Goal: Complete application form

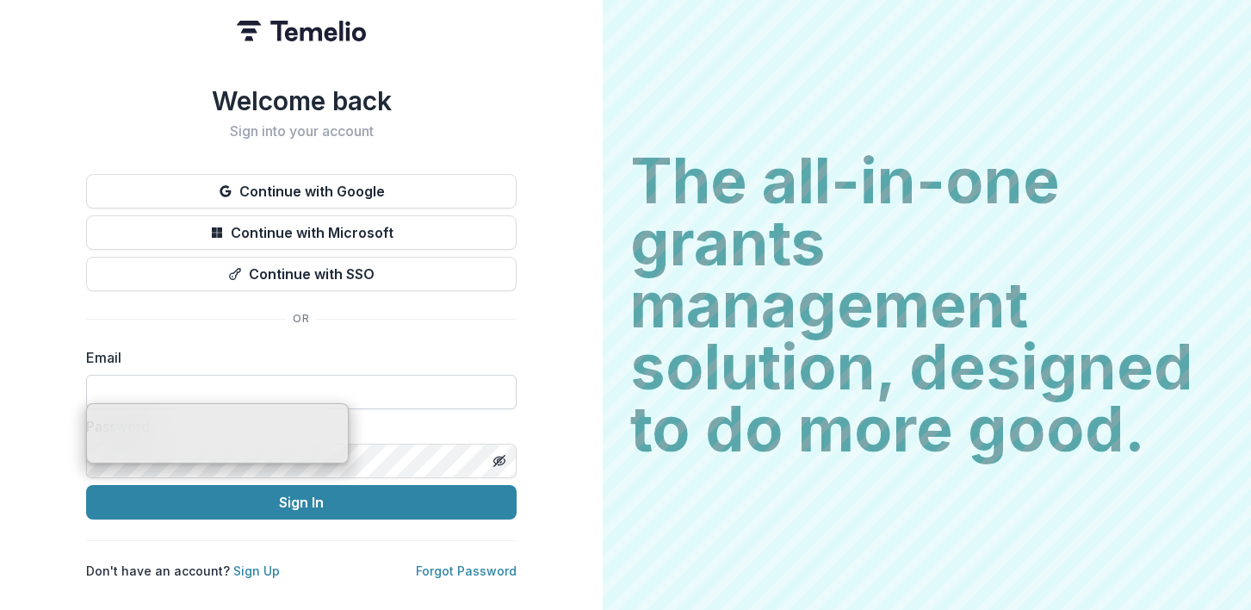
click at [236, 382] on input at bounding box center [301, 392] width 431 height 34
click at [236, 384] on input at bounding box center [301, 392] width 431 height 34
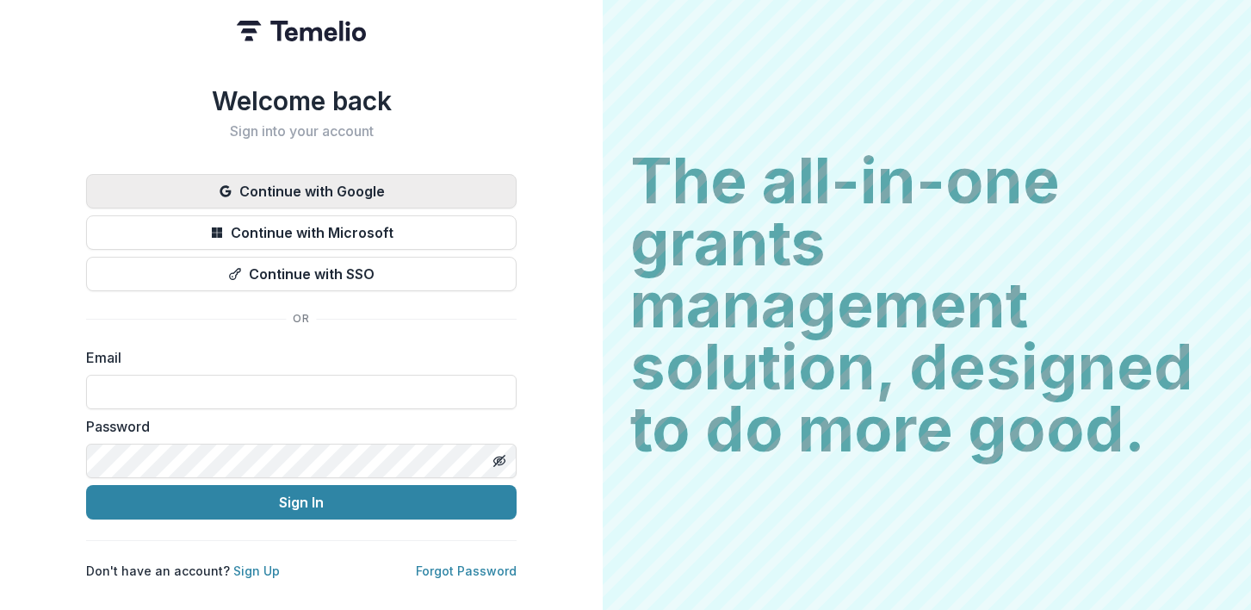
click at [314, 193] on button "Continue with Google" at bounding box center [301, 191] width 431 height 34
click at [392, 177] on button "Continue with Google" at bounding box center [301, 191] width 431 height 34
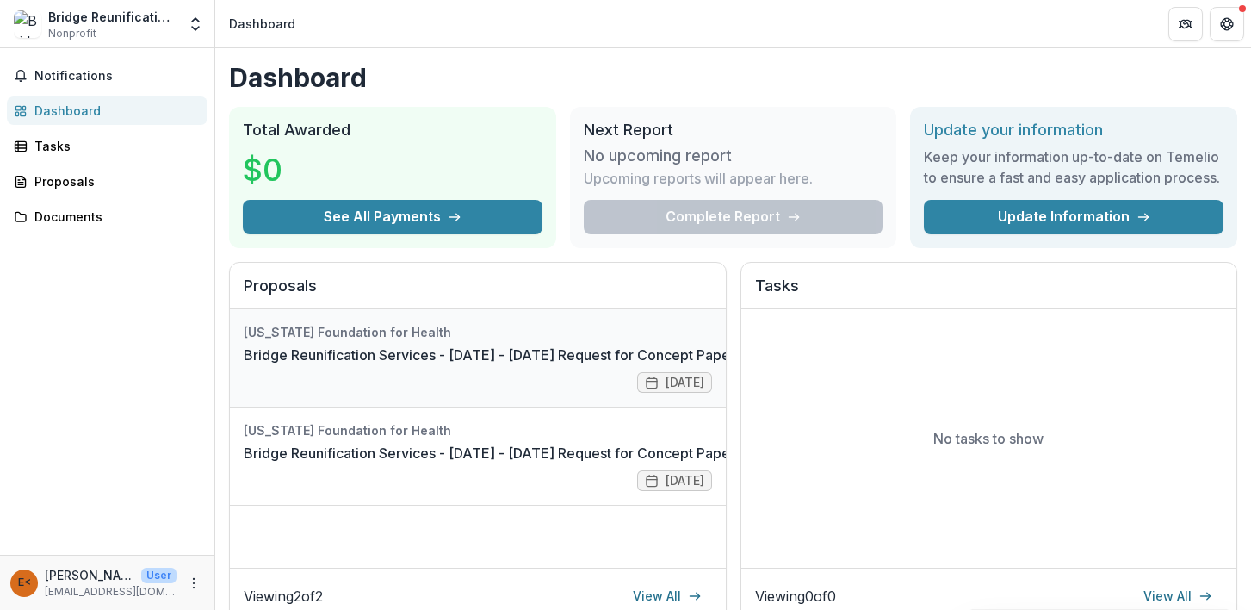
click at [574, 359] on link "Bridge Reunification Services - [DATE] - [DATE] Request for Concept Papers" at bounding box center [493, 354] width 499 height 21
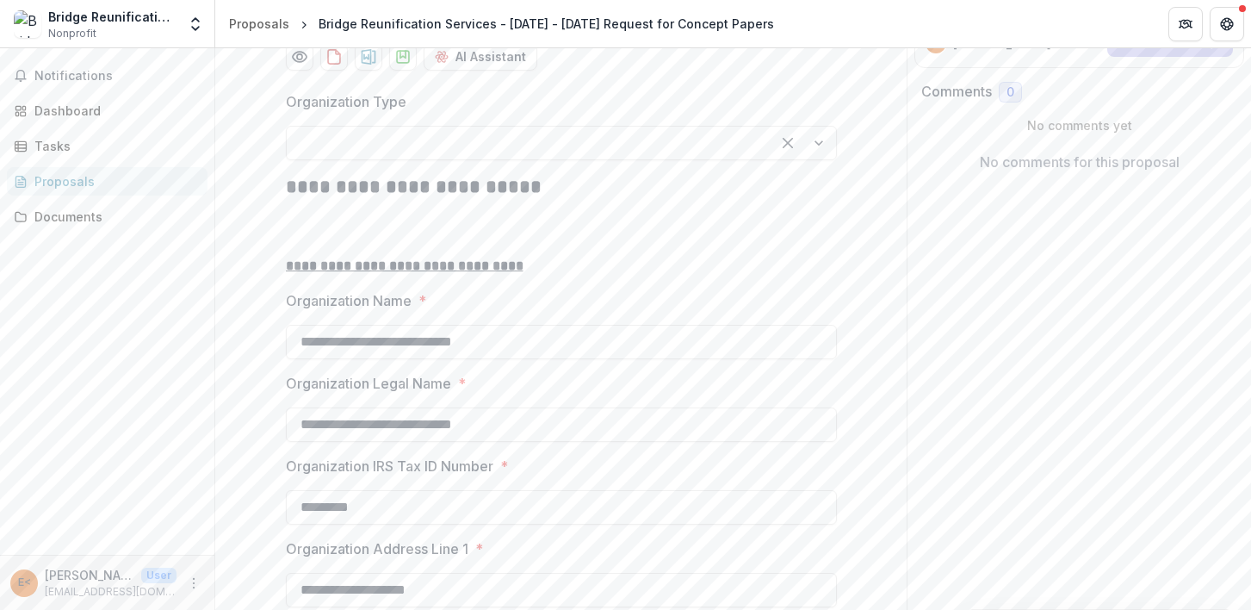
scroll to position [292, 0]
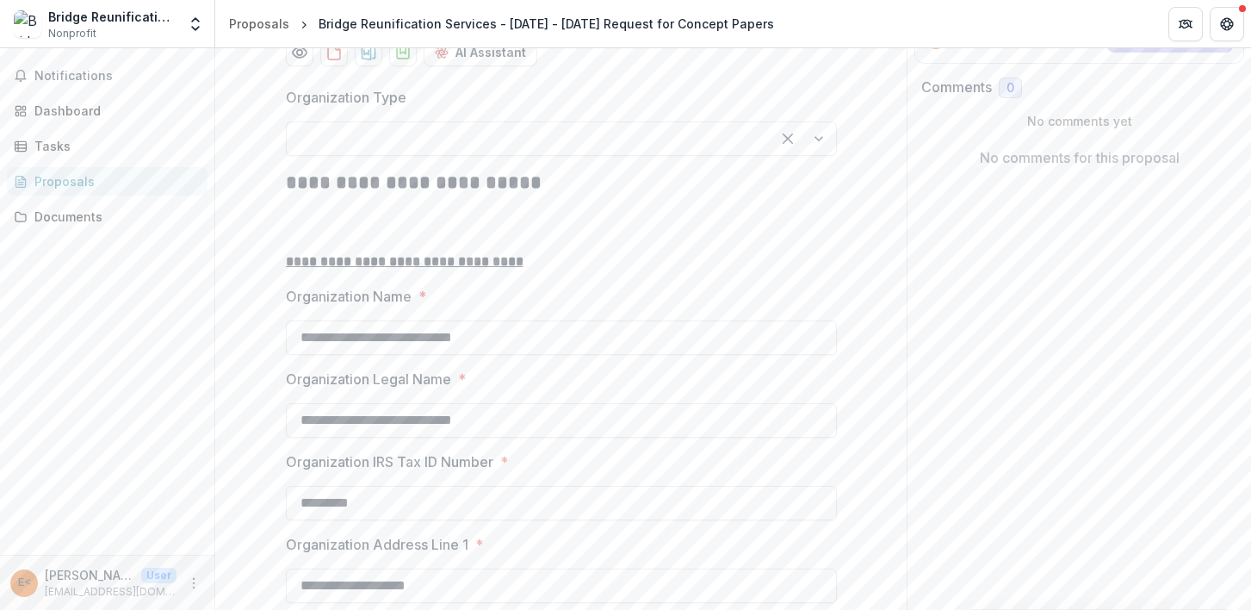
click at [687, 151] on div at bounding box center [528, 139] width 453 height 24
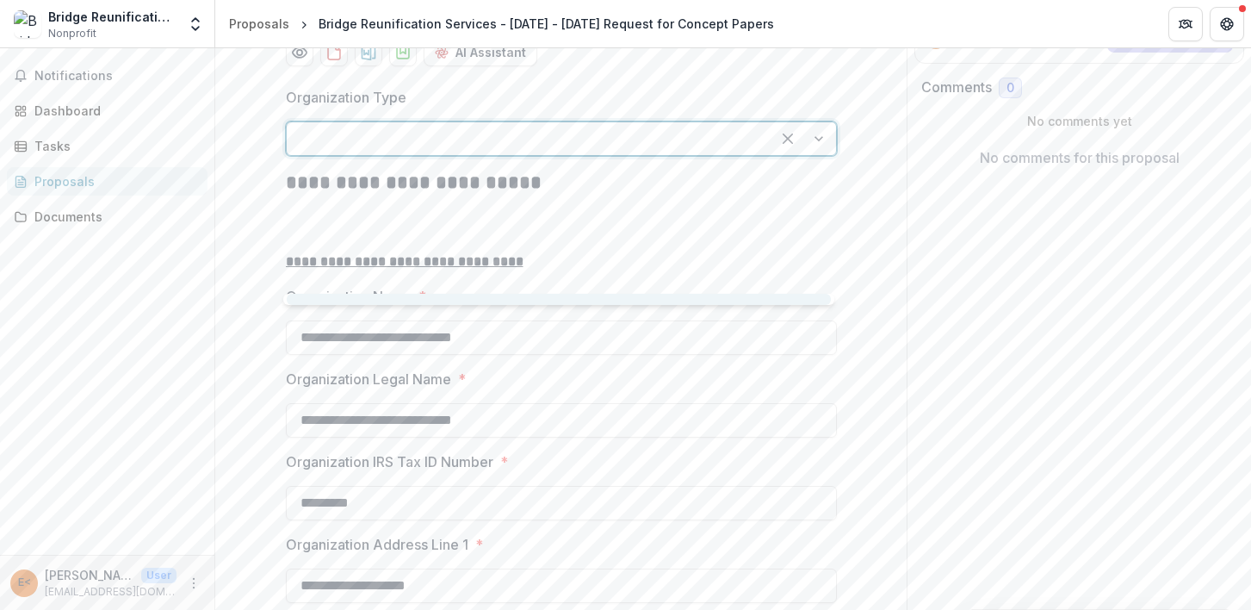
click at [815, 155] on div at bounding box center [803, 138] width 65 height 33
click at [825, 155] on div at bounding box center [820, 138] width 31 height 33
click at [807, 155] on div at bounding box center [820, 138] width 31 height 33
click at [673, 151] on div at bounding box center [545, 139] width 487 height 24
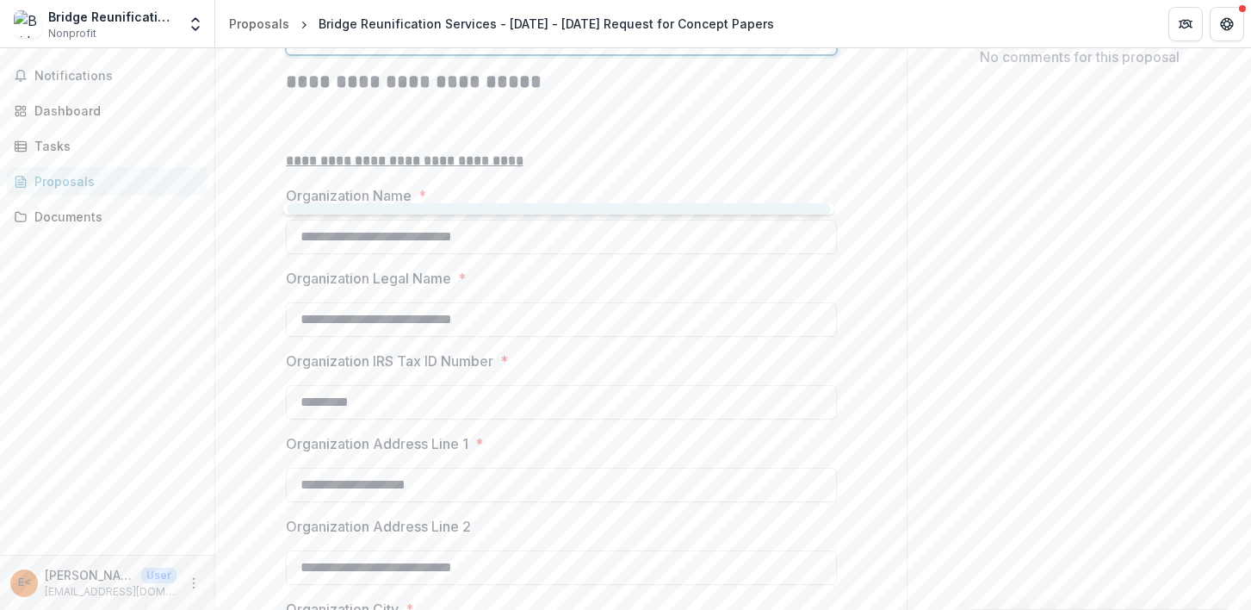
scroll to position [378, 0]
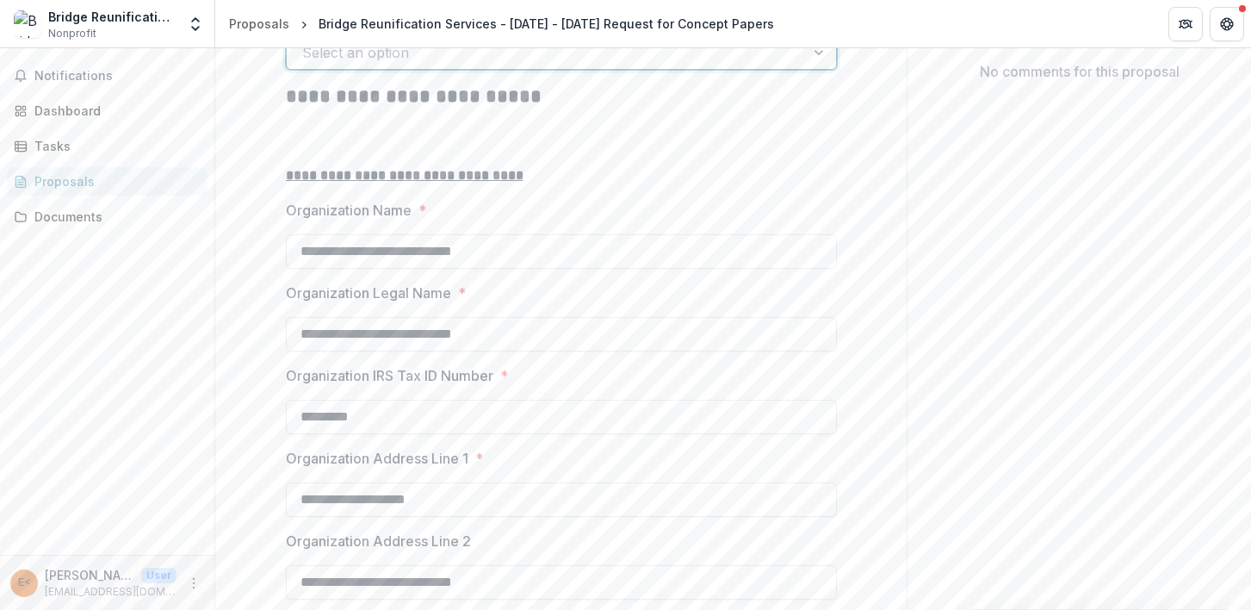
click at [412, 65] on div at bounding box center [545, 52] width 487 height 24
type input "*"
click at [823, 69] on div at bounding box center [820, 52] width 31 height 33
click at [822, 69] on div at bounding box center [820, 52] width 31 height 33
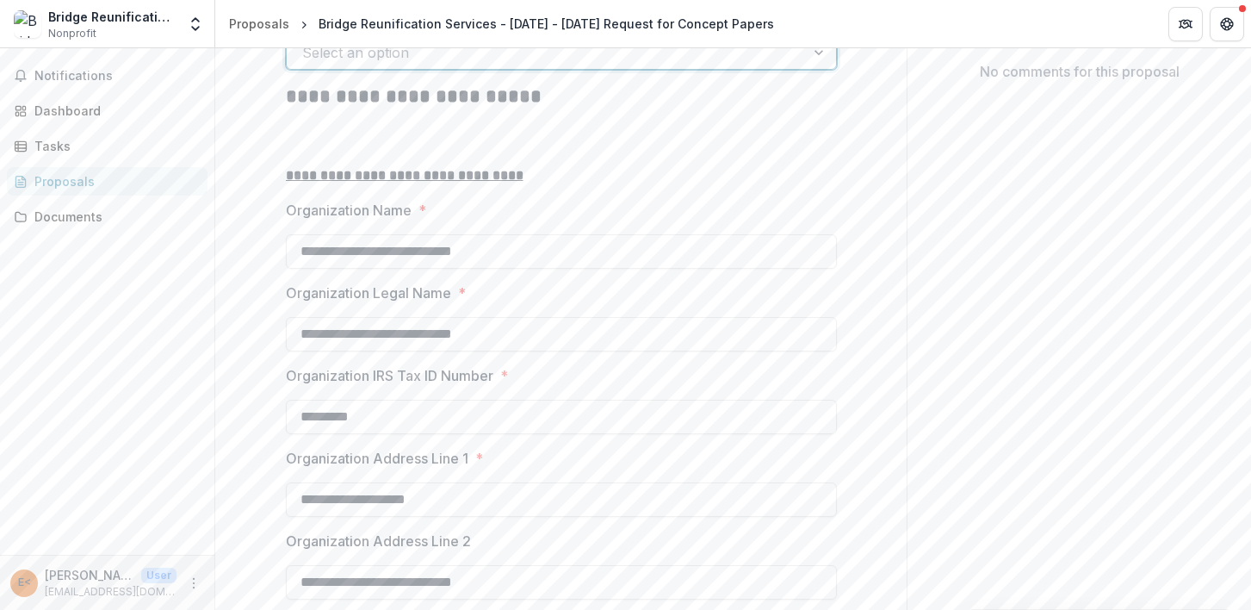
click at [816, 69] on div at bounding box center [820, 52] width 31 height 33
click at [815, 69] on div at bounding box center [820, 52] width 31 height 33
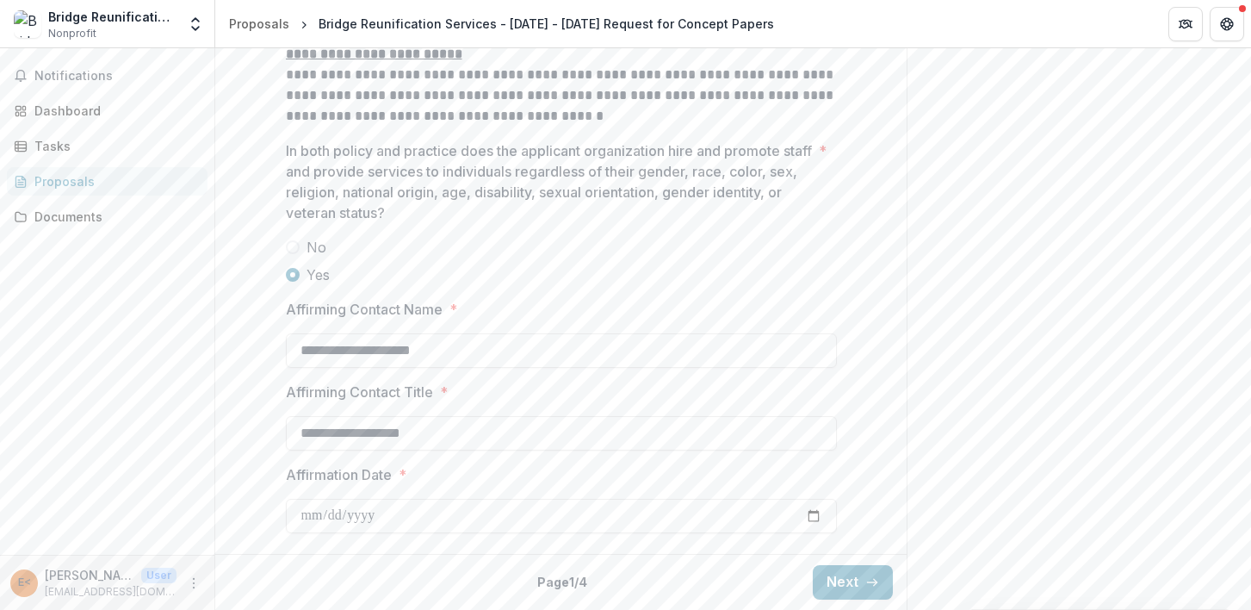
scroll to position [2459, 0]
click at [866, 580] on icon "button" at bounding box center [873, 582] width 14 height 14
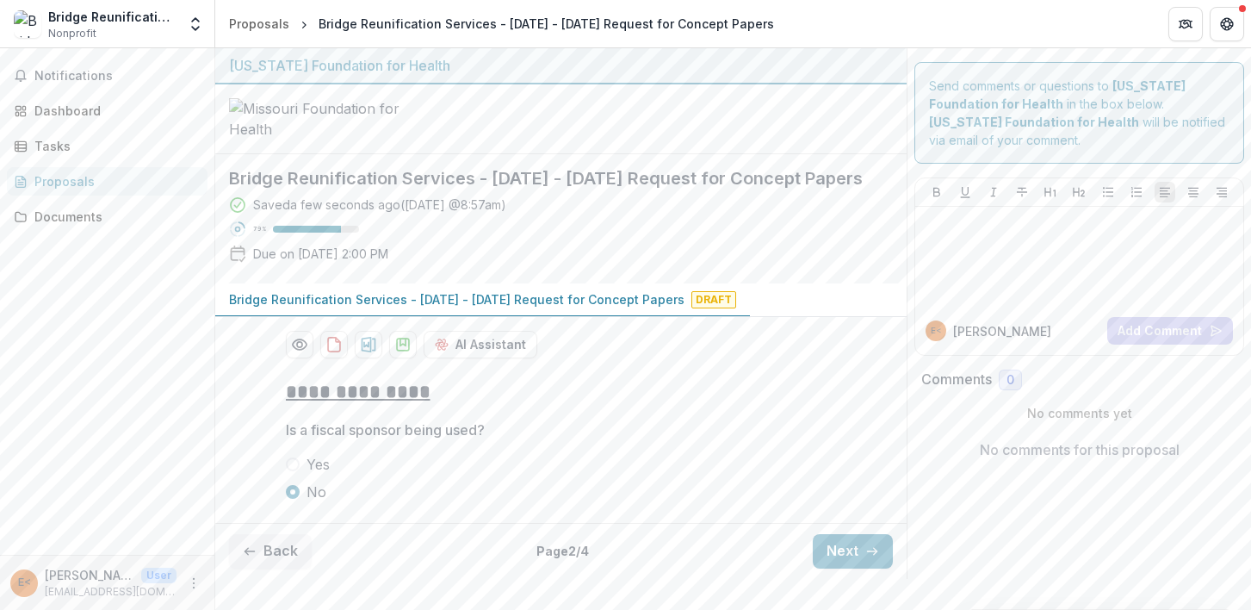
scroll to position [100, 0]
click at [852, 579] on div "Back Page 2 / 4 Next" at bounding box center [561, 551] width 692 height 56
click at [853, 568] on button "Next" at bounding box center [853, 551] width 80 height 34
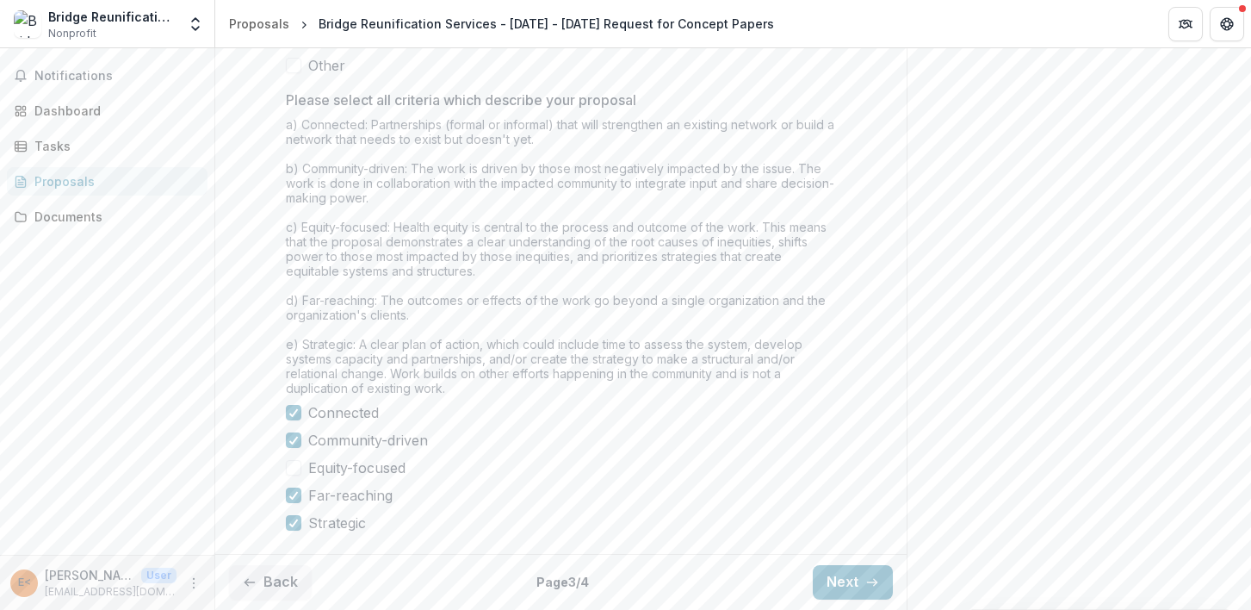
scroll to position [1516, 0]
click at [828, 587] on button "Next" at bounding box center [853, 582] width 80 height 34
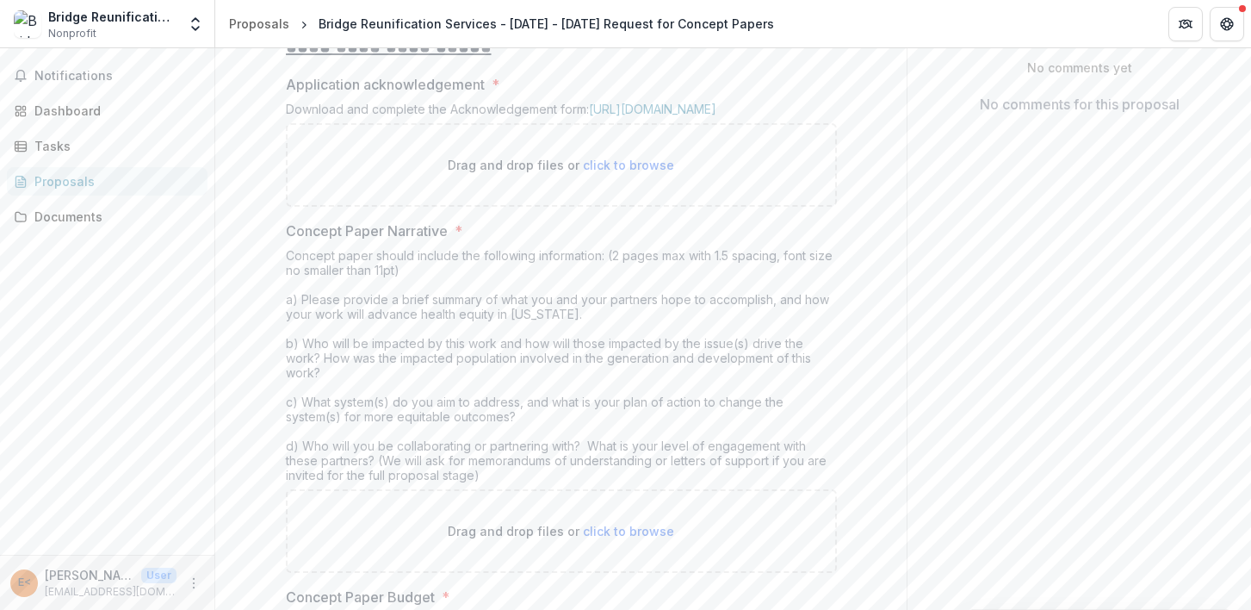
scroll to position [351, 0]
click at [649, 110] on link "[URL][DOMAIN_NAME]" at bounding box center [652, 103] width 127 height 15
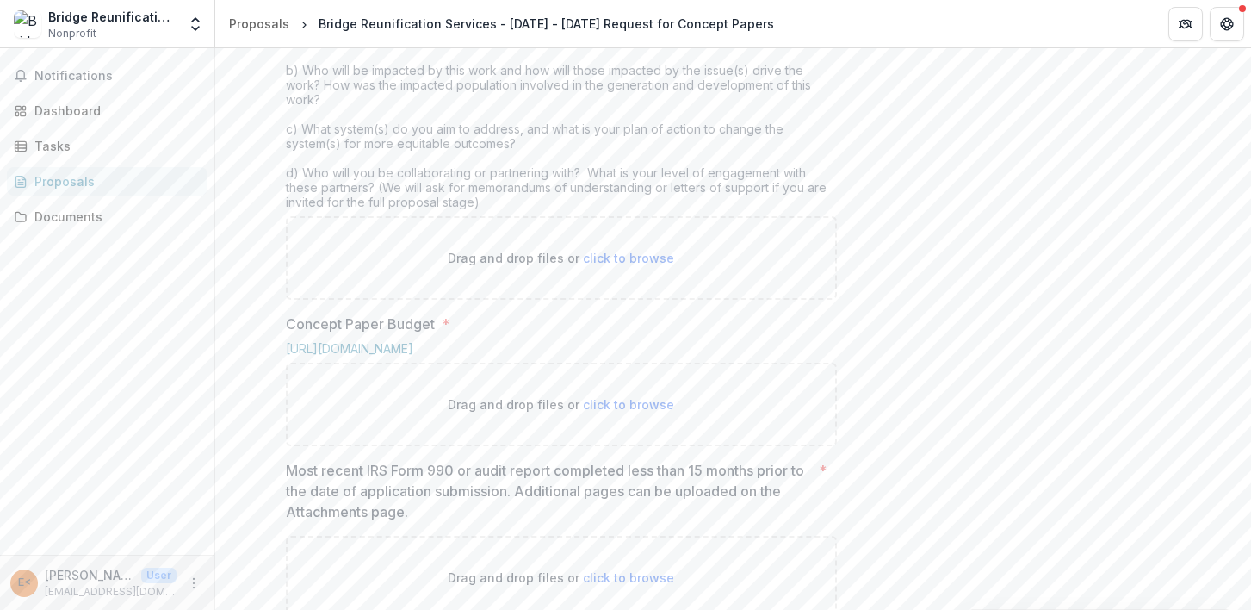
scroll to position [620, 0]
click at [611, 264] on span "click to browse" at bounding box center [628, 256] width 91 height 15
click at [630, 264] on span "click to browse" at bounding box center [628, 256] width 91 height 15
type input "**********"
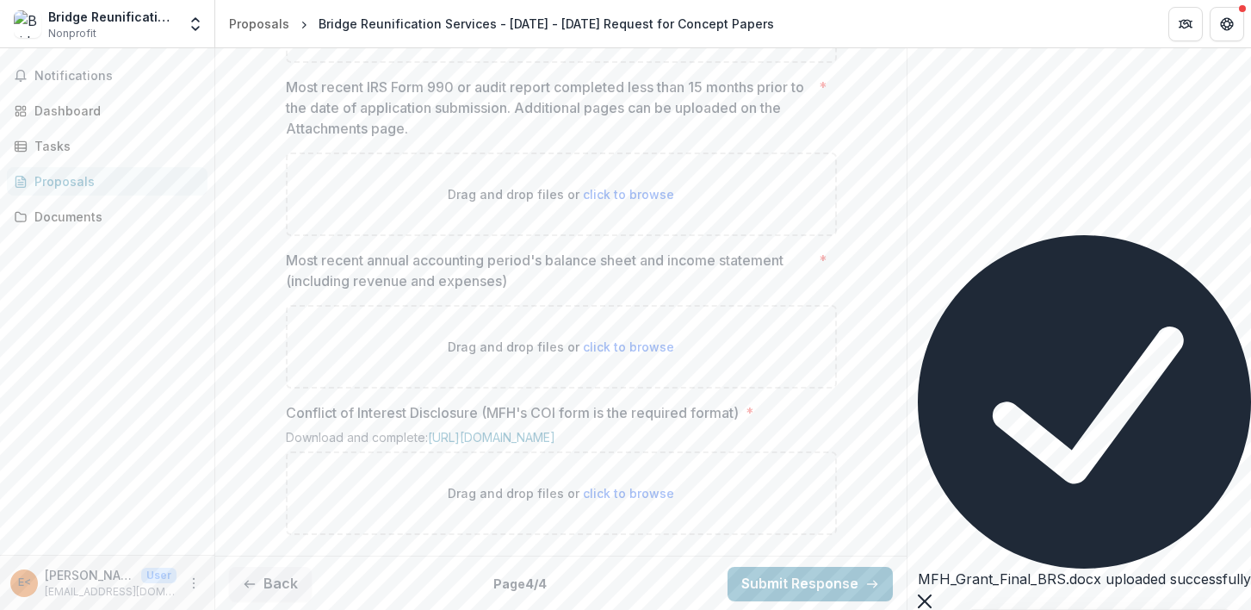
scroll to position [1040, 0]
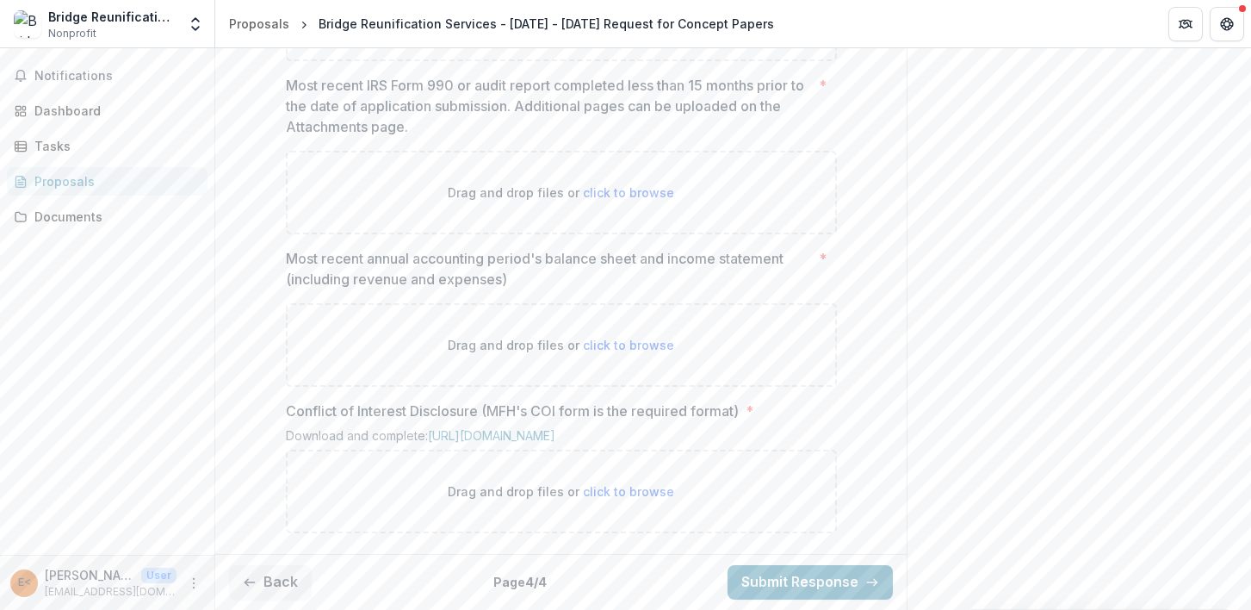
click at [617, 27] on span "click to browse" at bounding box center [628, 19] width 91 height 15
type input "**********"
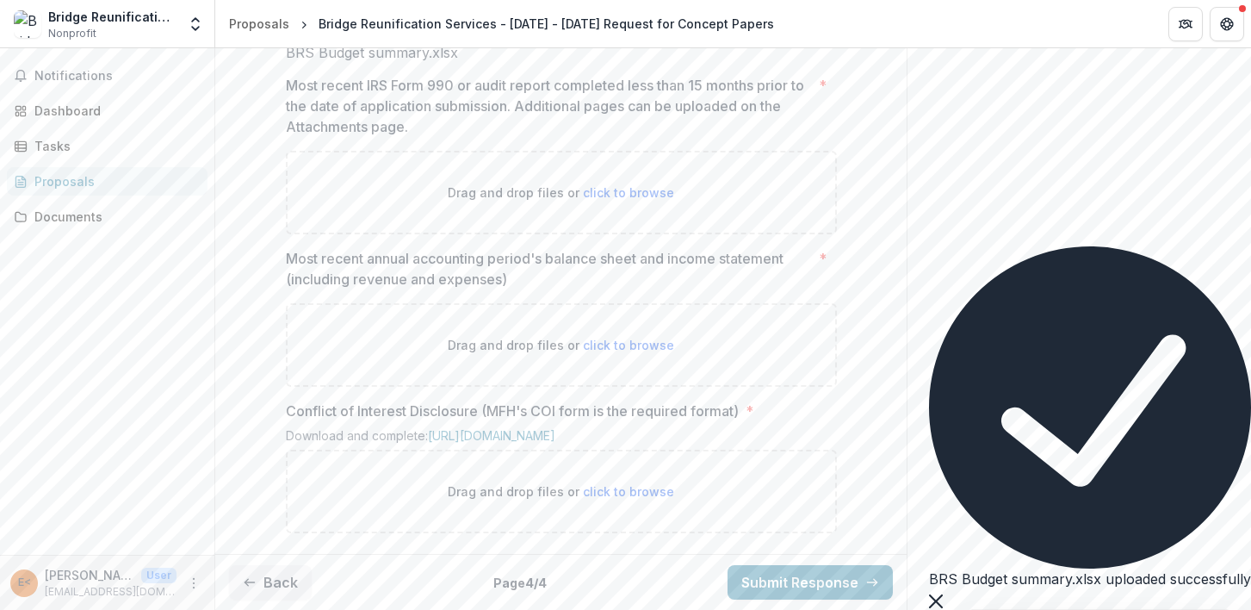
scroll to position [1443, 0]
click at [625, 338] on span "click to browse" at bounding box center [628, 345] width 91 height 15
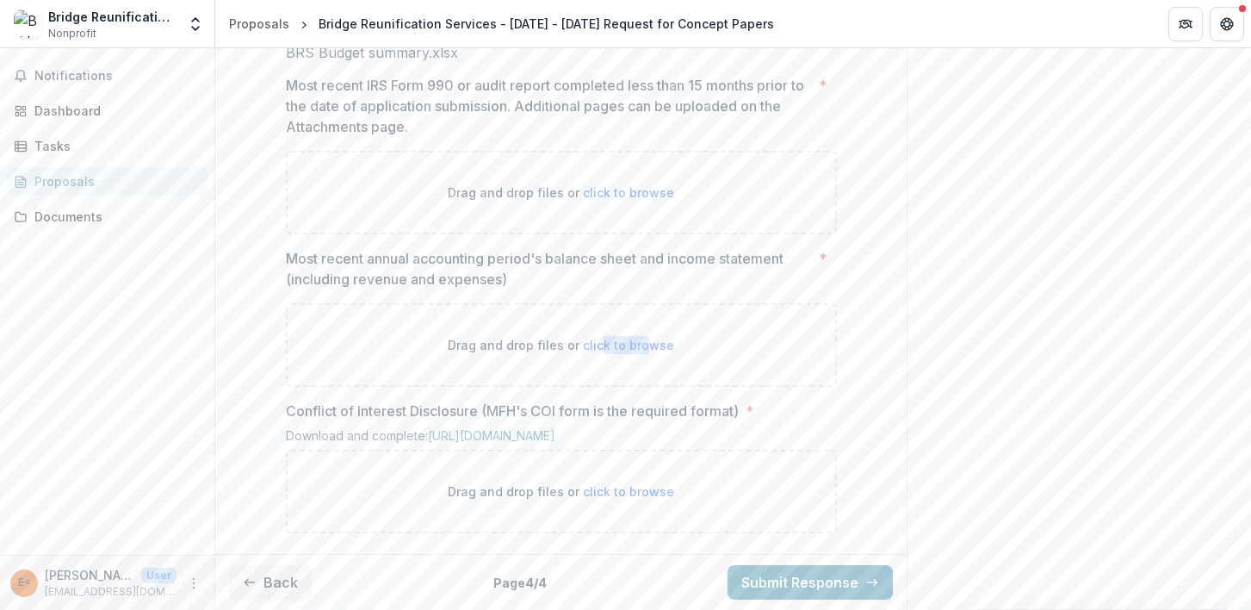
drag, startPoint x: 596, startPoint y: 332, endPoint x: 639, endPoint y: 332, distance: 43.1
click at [639, 338] on span "click to browse" at bounding box center [628, 345] width 91 height 15
click at [615, 200] on span "click to browse" at bounding box center [628, 192] width 91 height 15
type input "**********"
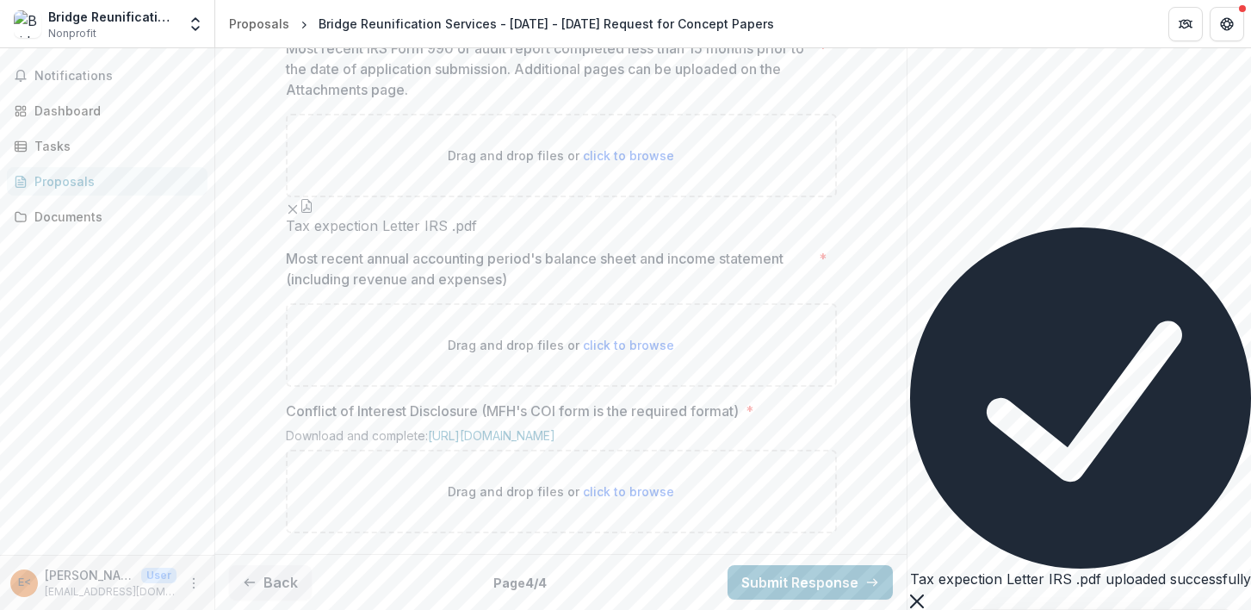
scroll to position [1587, 0]
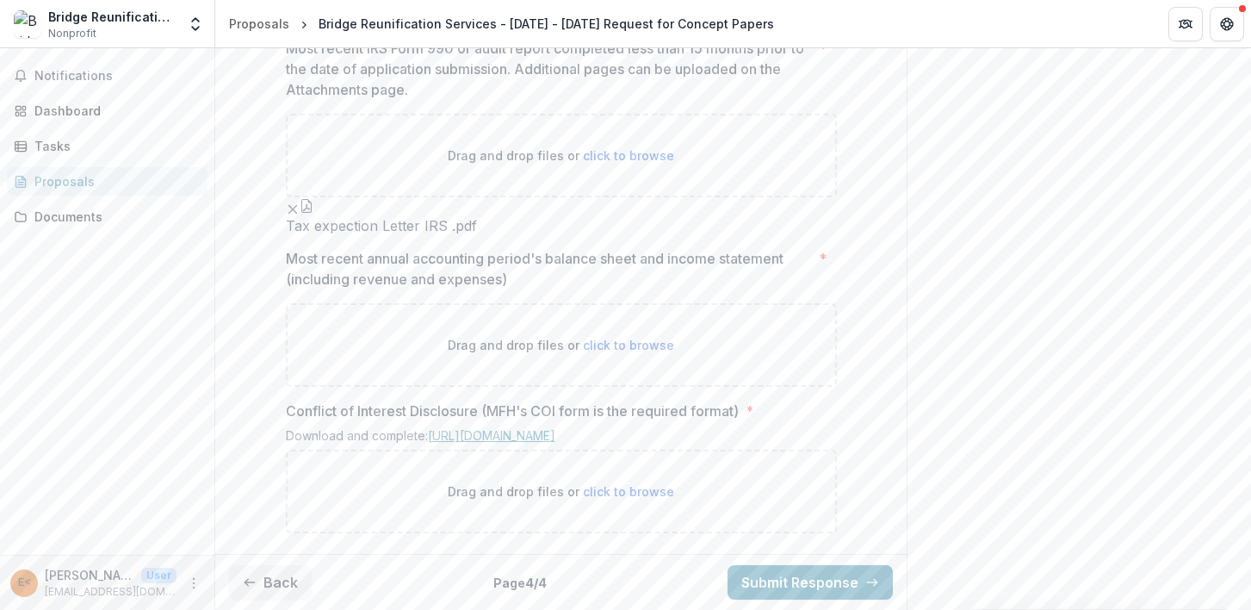
click at [555, 428] on link "[URL][DOMAIN_NAME]" at bounding box center [491, 435] width 127 height 15
click at [662, 487] on span "click to browse" at bounding box center [628, 491] width 91 height 15
type input "**********"
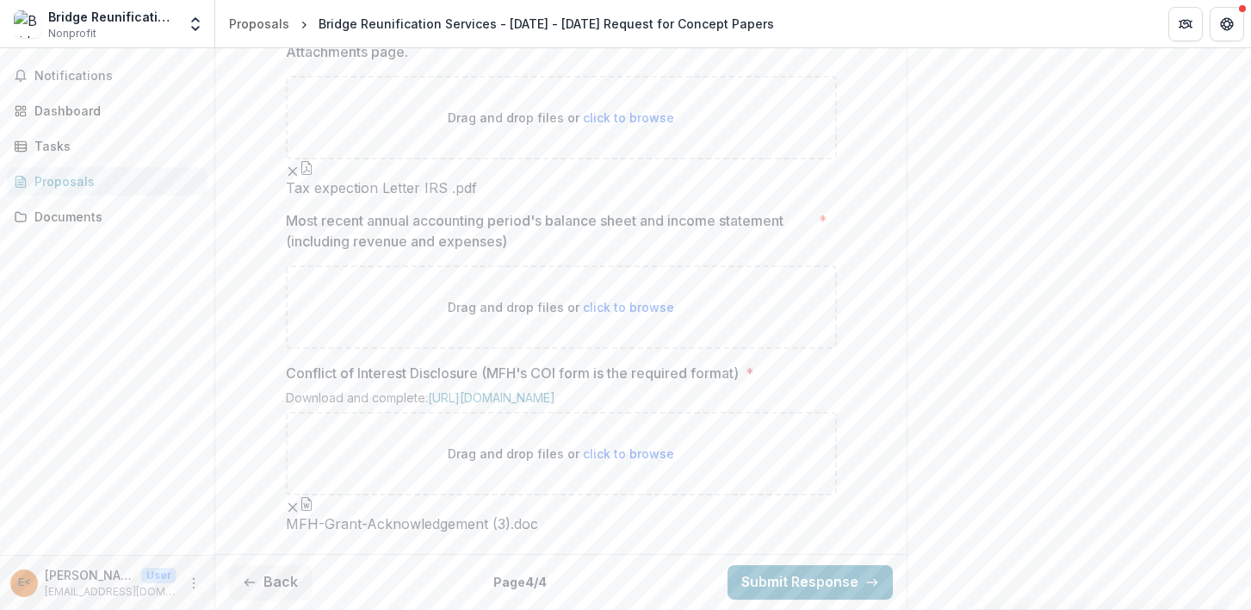
scroll to position [1462, 0]
click at [626, 314] on span "click to browse" at bounding box center [628, 307] width 91 height 15
click at [646, 314] on span "click to browse" at bounding box center [628, 307] width 91 height 15
type input "**********"
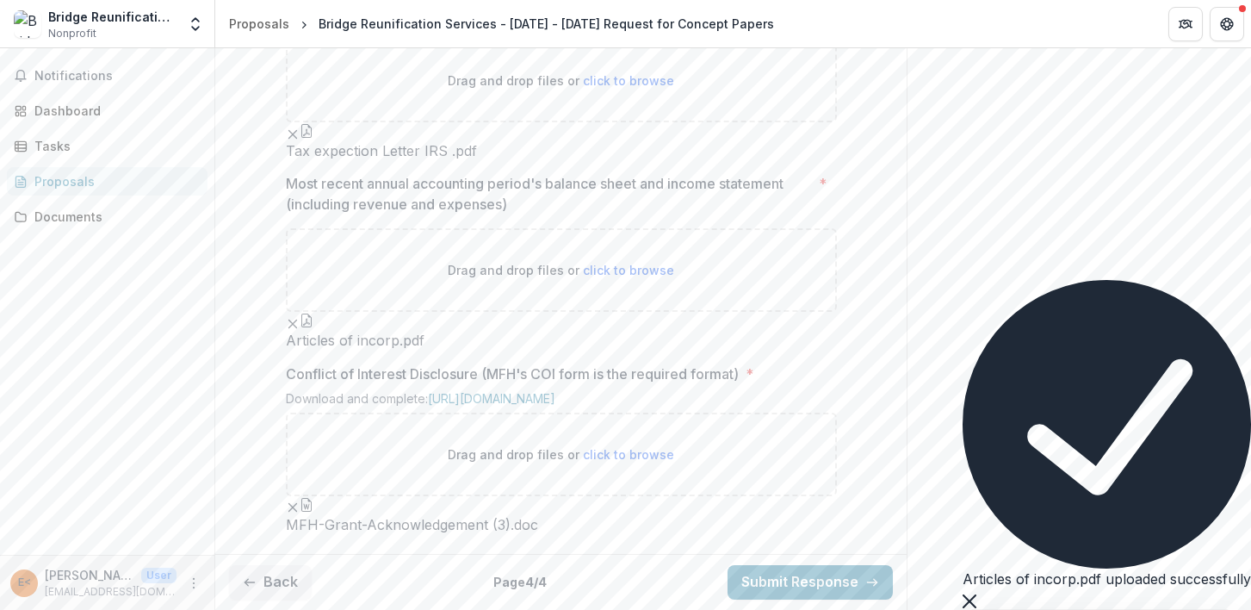
scroll to position [1562, 0]
click at [358, 349] on div "Articles of incorp.pdf" at bounding box center [561, 330] width 551 height 37
click at [300, 331] on icon "Remove File" at bounding box center [293, 324] width 14 height 14
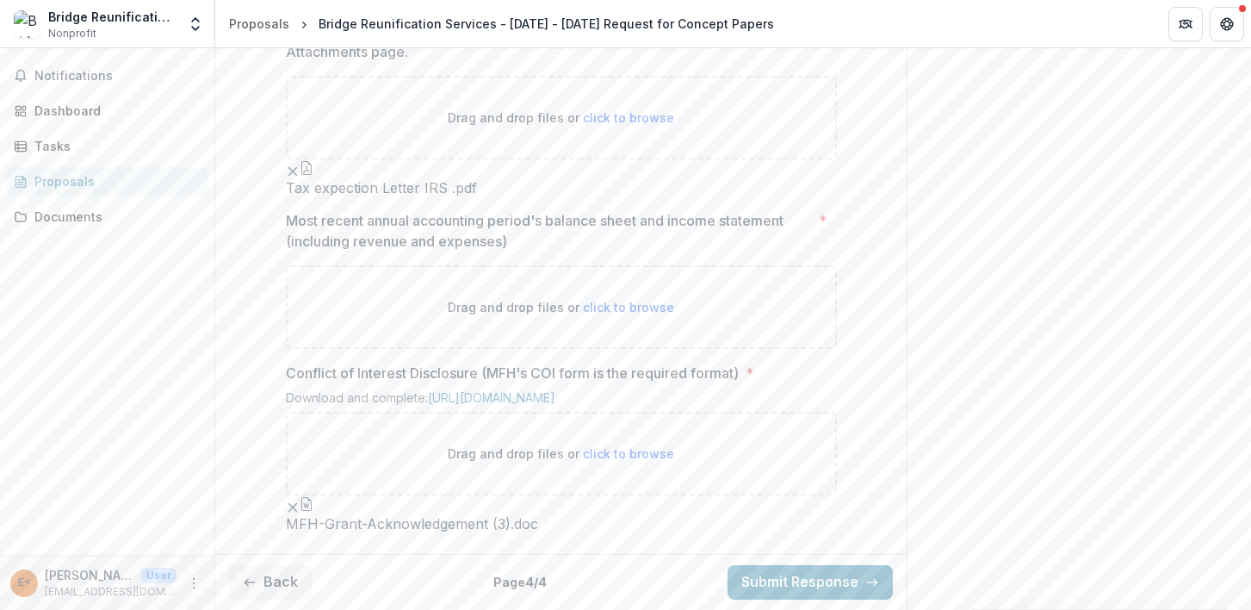
click at [627, 314] on span "click to browse" at bounding box center [628, 307] width 91 height 15
type input "**********"
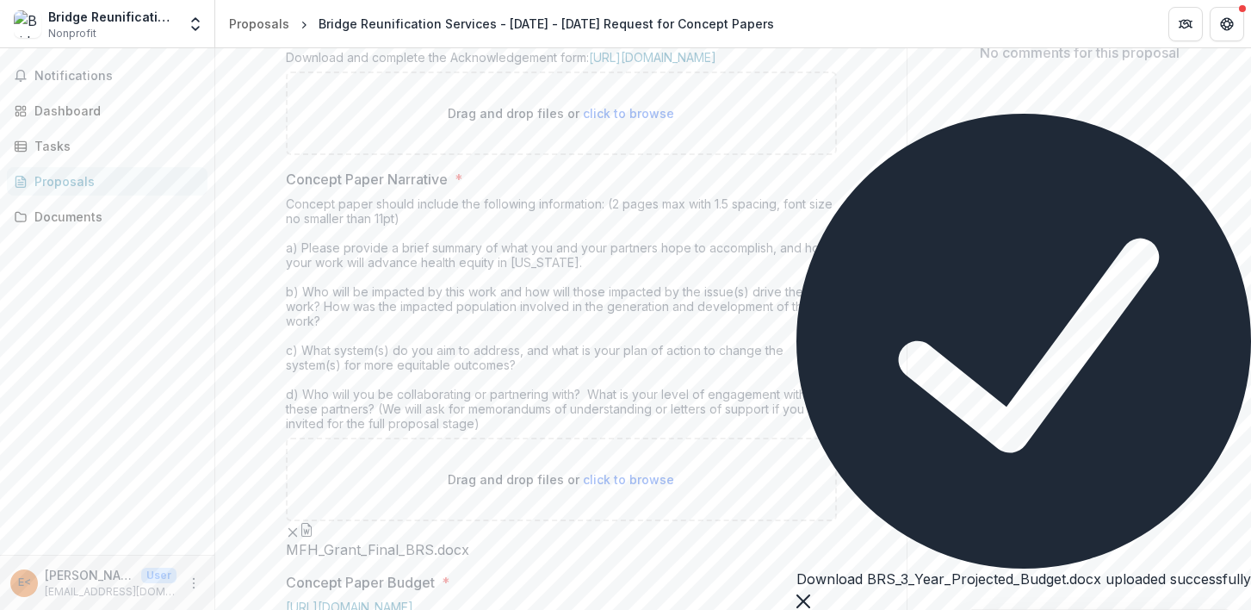
scroll to position [398, 0]
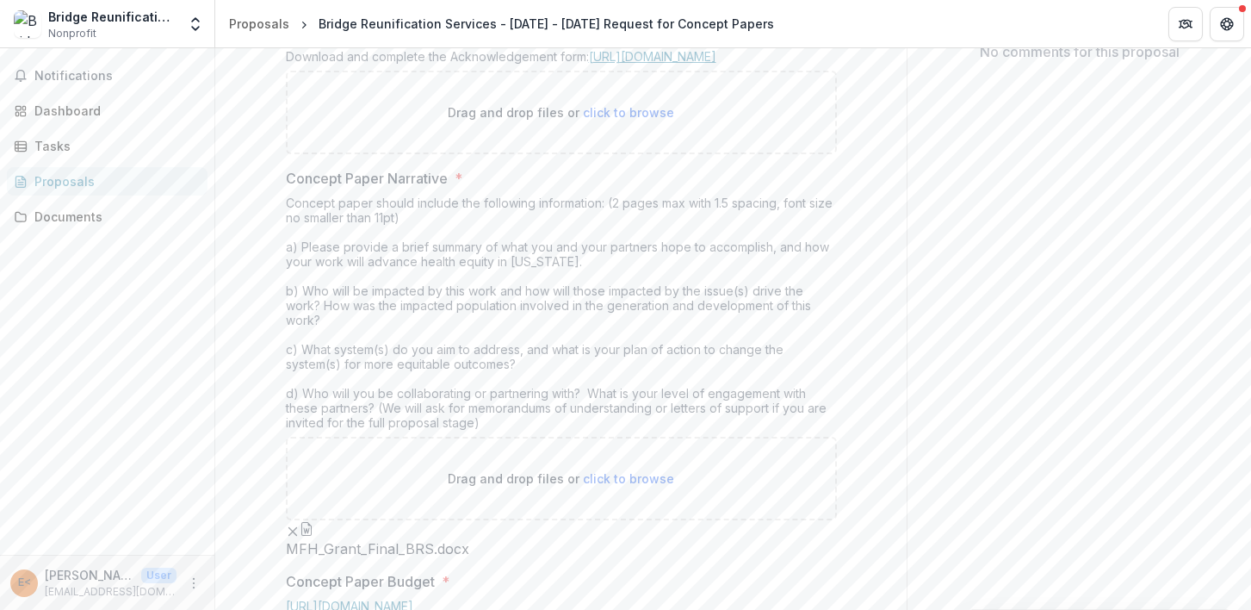
click at [717, 64] on link "[URL][DOMAIN_NAME]" at bounding box center [652, 56] width 127 height 15
click at [673, 64] on link "[URL][DOMAIN_NAME]" at bounding box center [652, 56] width 127 height 15
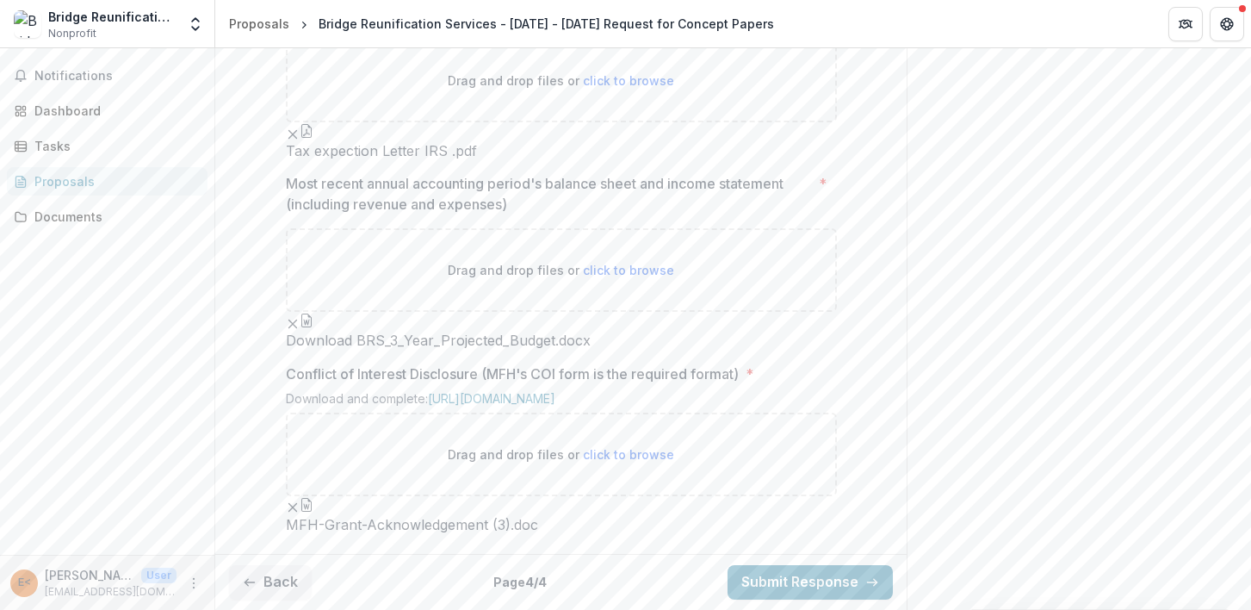
scroll to position [1870, 0]
click at [300, 500] on icon "Remove File" at bounding box center [293, 507] width 14 height 14
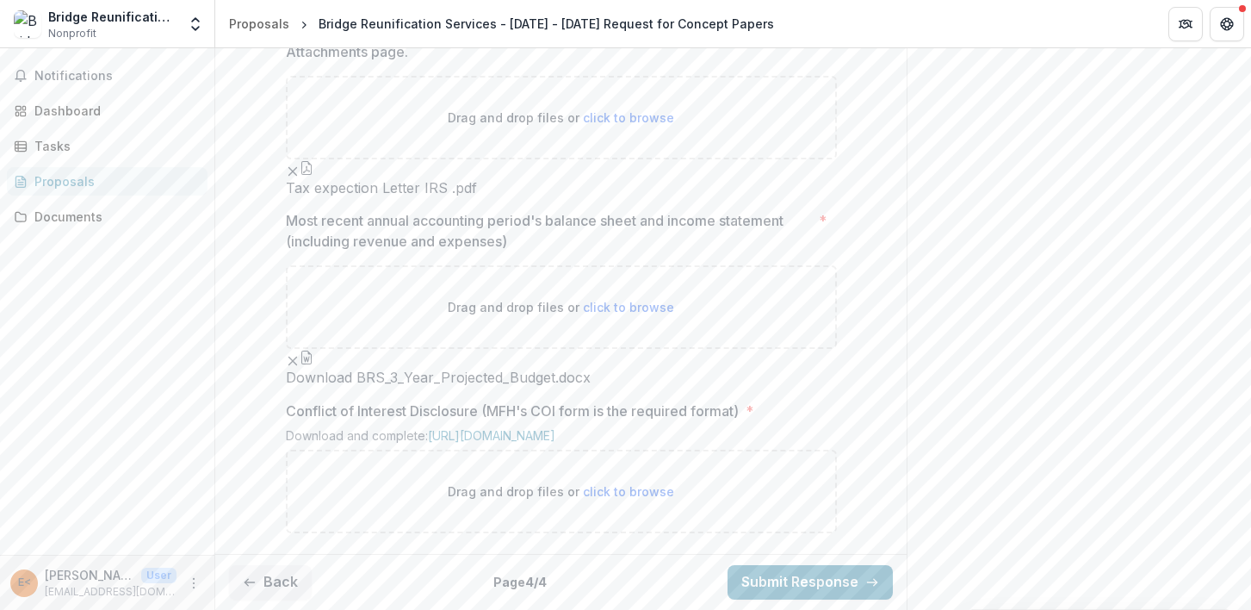
click at [625, 493] on span "click to browse" at bounding box center [628, 491] width 91 height 15
click at [555, 428] on link "[URL][DOMAIN_NAME]" at bounding box center [491, 435] width 127 height 15
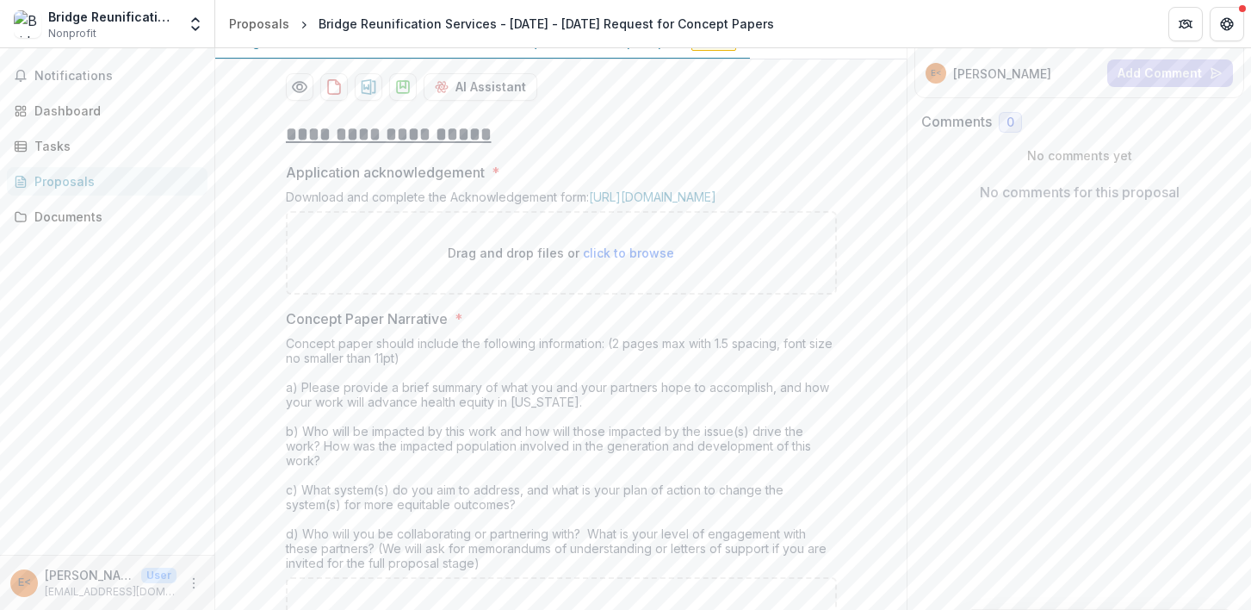
scroll to position [473, 0]
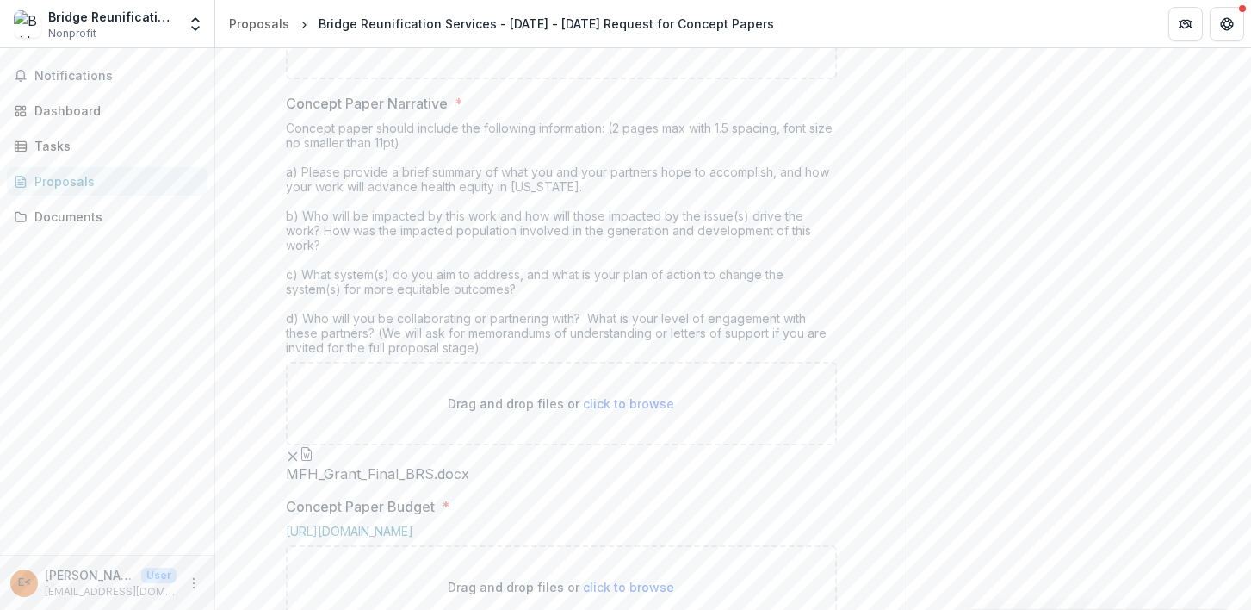
click at [596, 45] on span "click to browse" at bounding box center [628, 37] width 91 height 15
type input "**********"
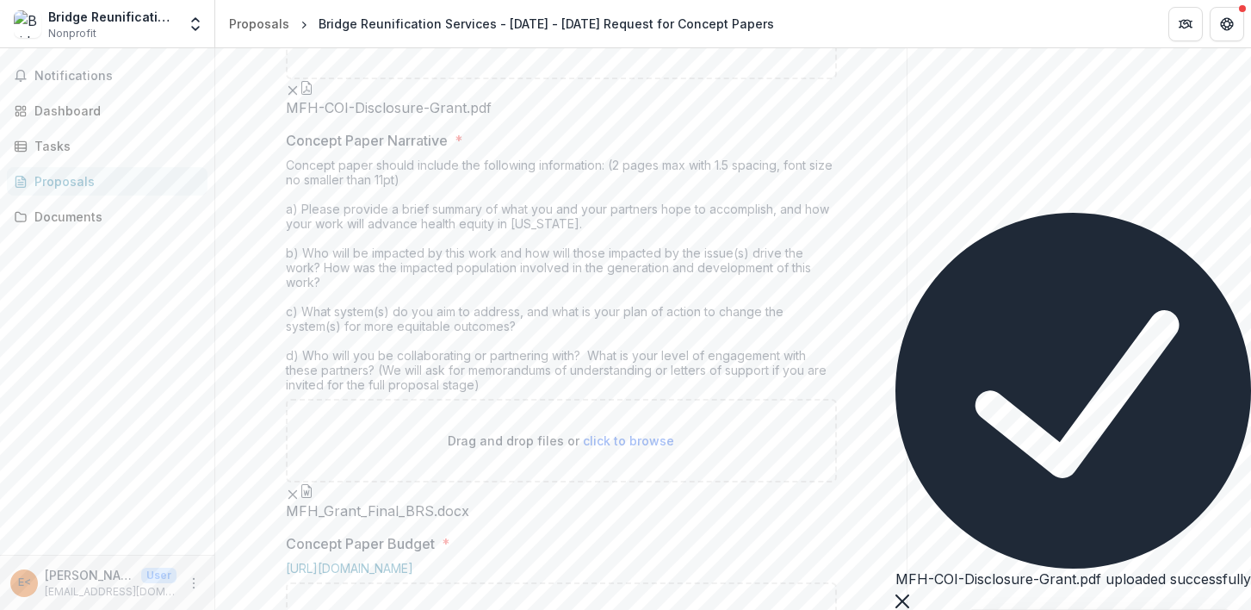
click at [300, 97] on icon "Remove File" at bounding box center [293, 91] width 14 height 14
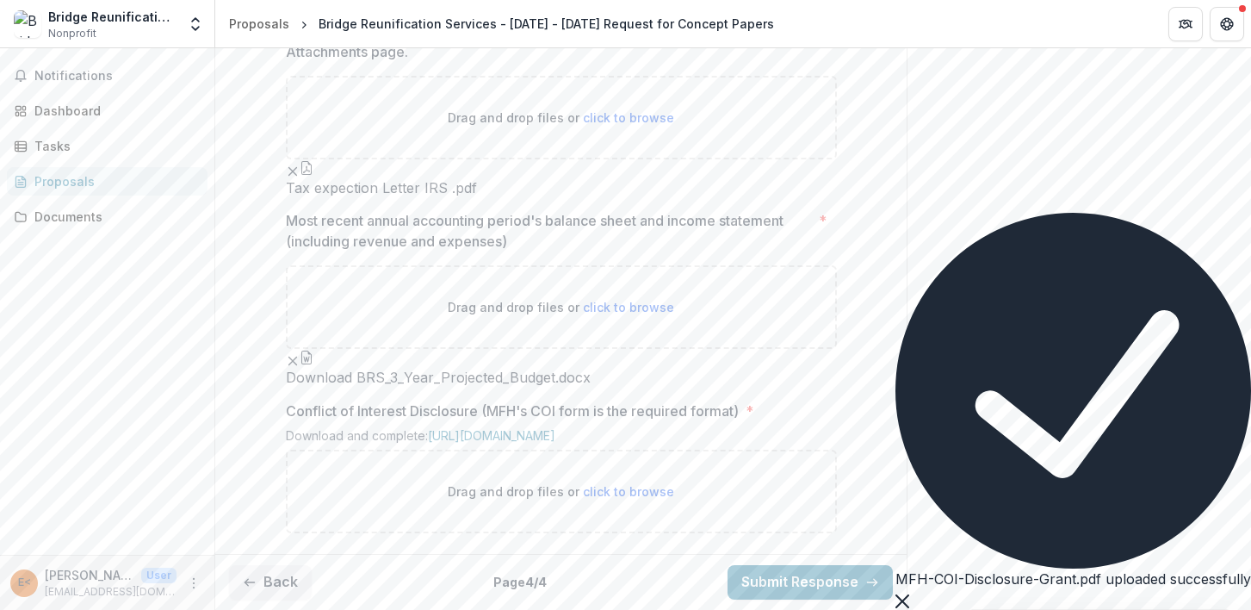
scroll to position [1729, 0]
click at [627, 484] on span "click to browse" at bounding box center [628, 491] width 91 height 15
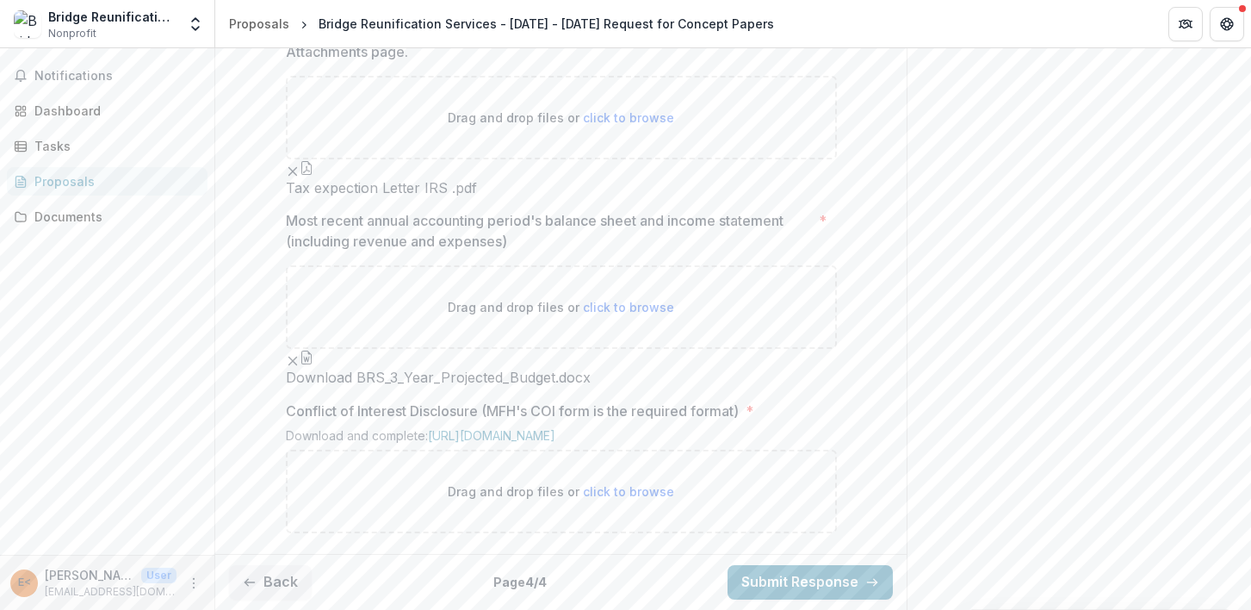
type input "**********"
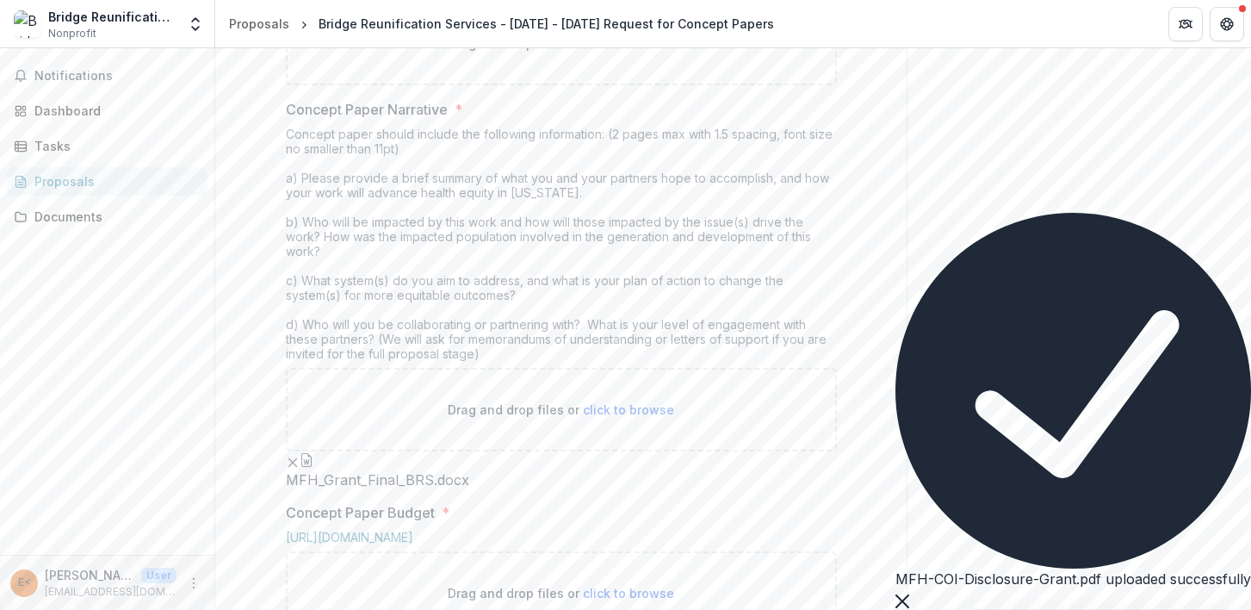
scroll to position [455, 0]
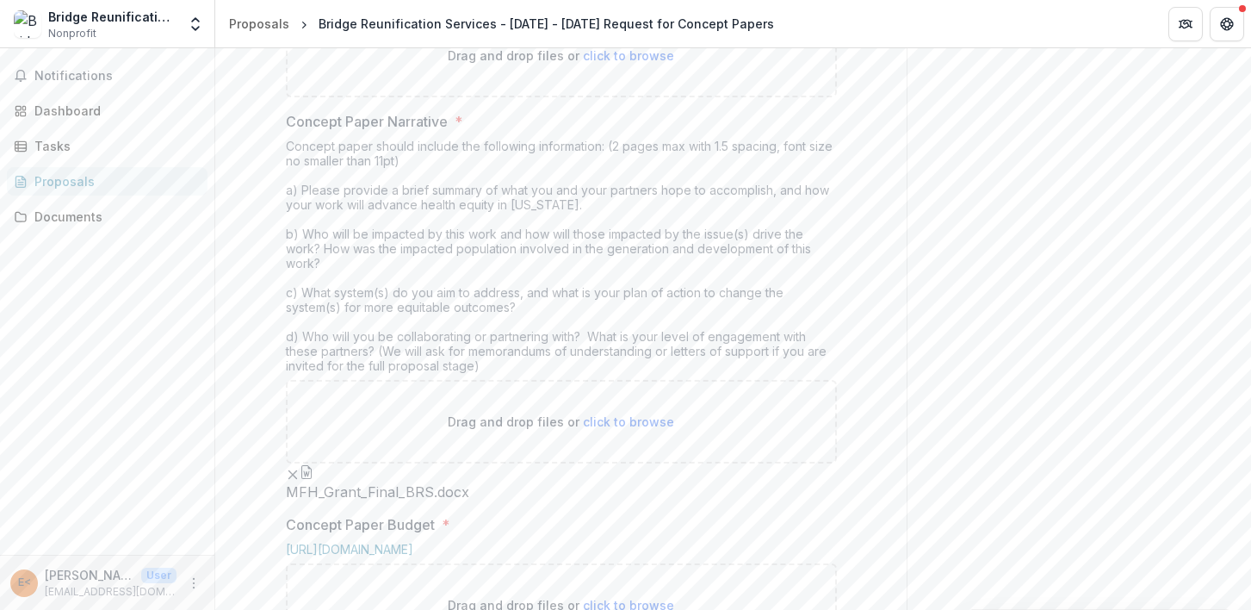
click at [717, 7] on link "[URL][DOMAIN_NAME]" at bounding box center [652, -1] width 127 height 15
click at [623, 97] on div "Drag and drop files or click to browse" at bounding box center [561, 56] width 551 height 84
click at [615, 63] on span "click to browse" at bounding box center [628, 55] width 91 height 15
type input "**********"
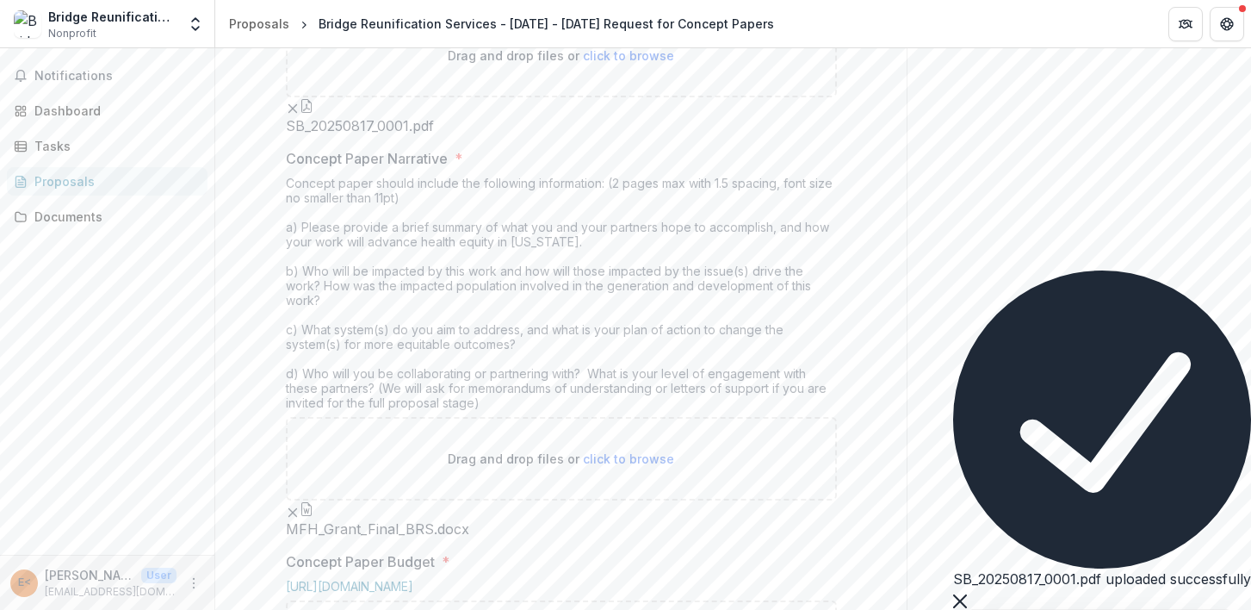
click at [642, 63] on span "click to browse" at bounding box center [628, 55] width 91 height 15
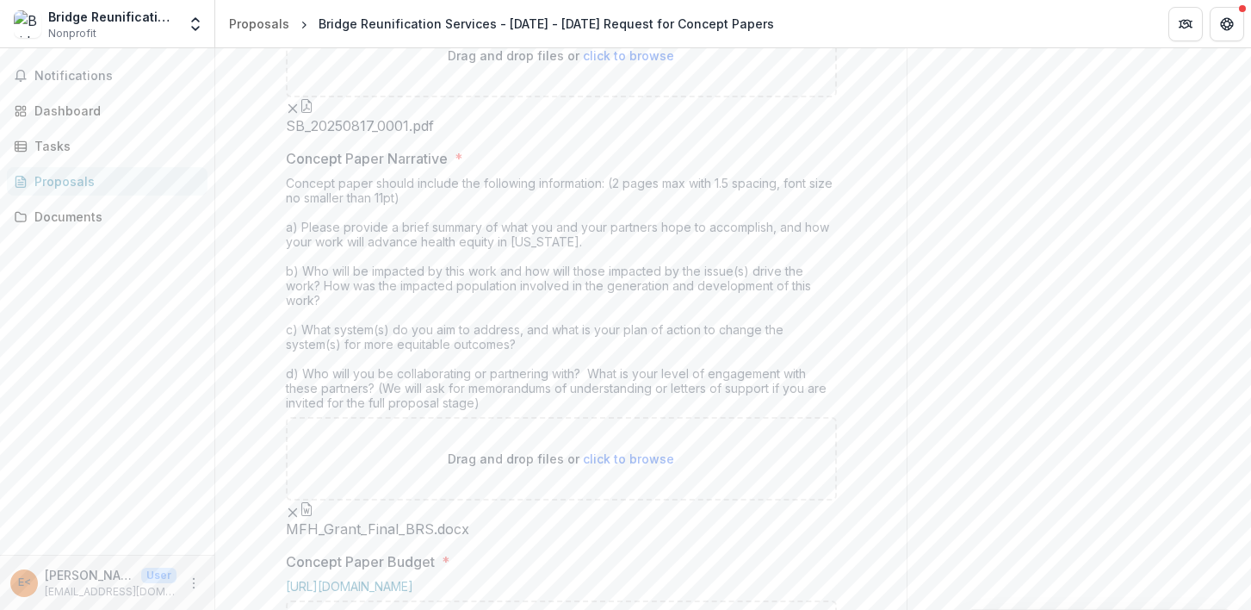
type input "**********"
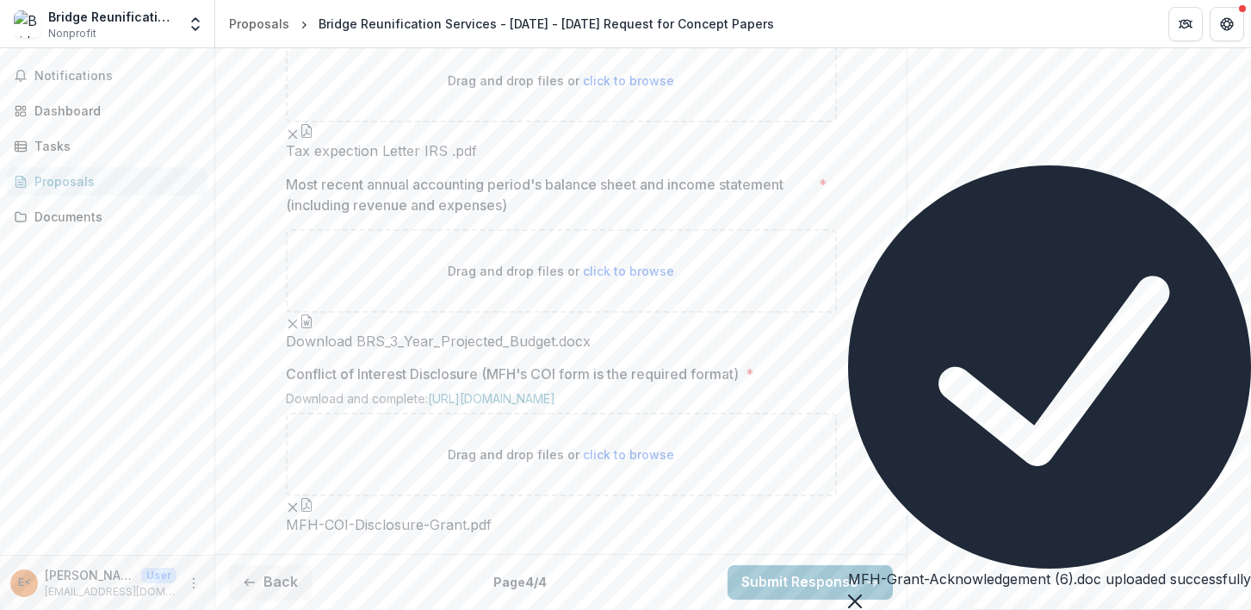
scroll to position [2011, 0]
click at [1241, 558] on div "MFH-Grant-Acknowledgement (6).doc uploaded successfully" at bounding box center [1049, 387] width 403 height 444
click at [1241, 559] on div "MFH-Grant-Acknowledgement (6).doc uploaded successfully" at bounding box center [1049, 387] width 403 height 444
click at [1242, 556] on div "MFH-Grant-Acknowledgement (6).doc uploaded successfully" at bounding box center [1049, 387] width 403 height 444
click at [862, 589] on button "Close" at bounding box center [855, 599] width 14 height 21
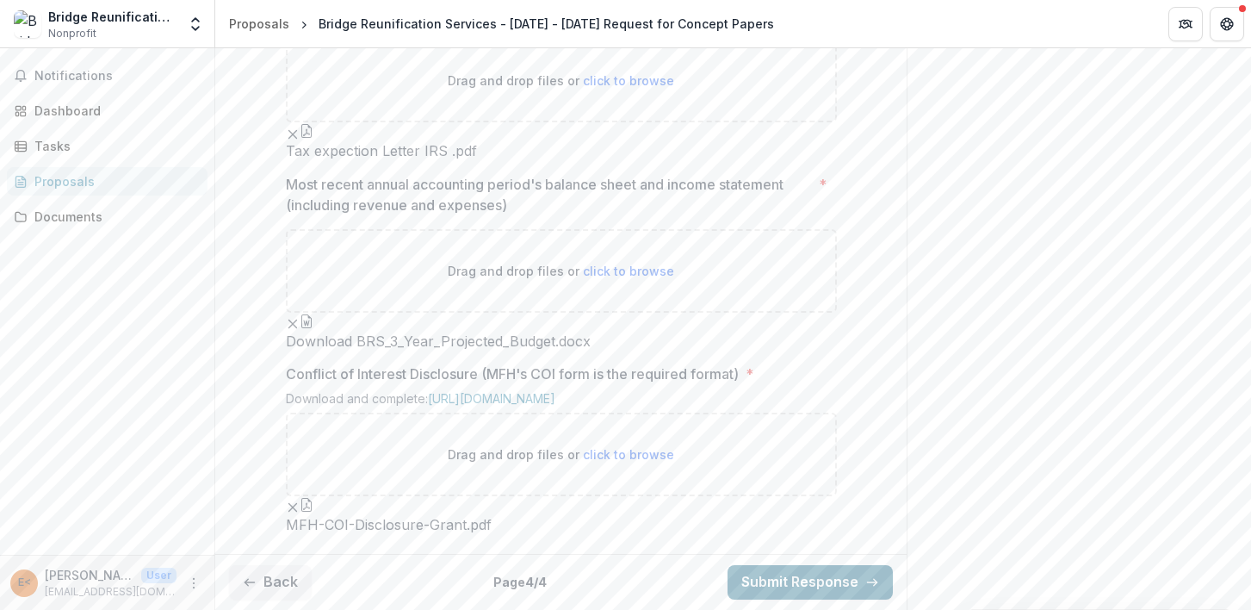
click at [760, 577] on button "Submit Response" at bounding box center [810, 582] width 165 height 34
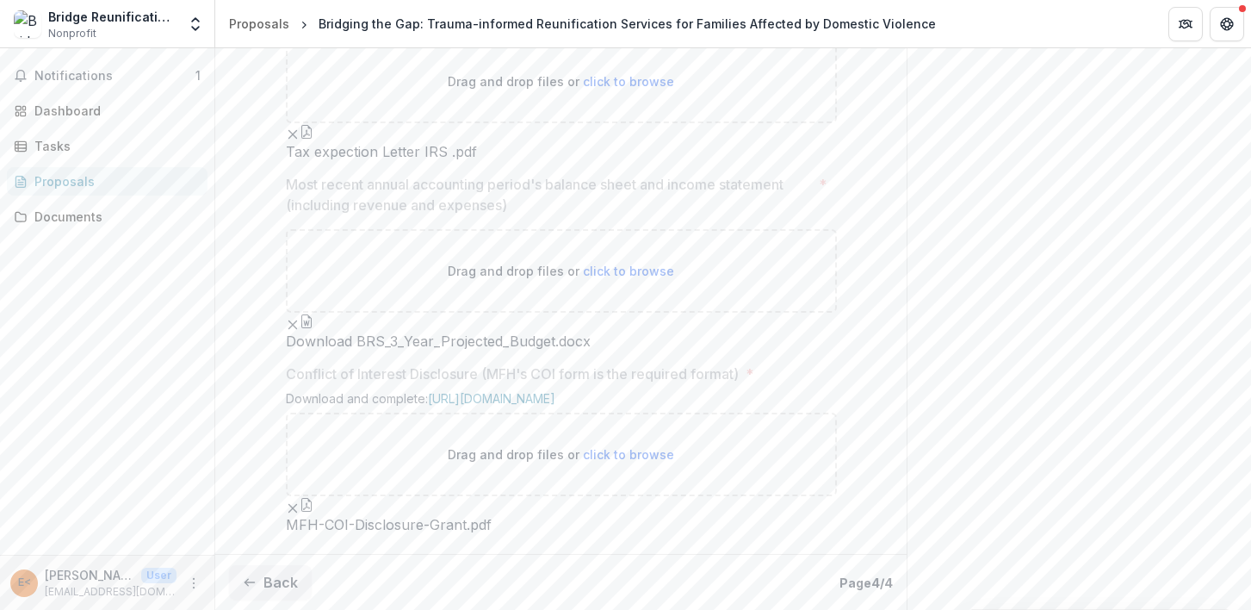
scroll to position [2038, 0]
click at [81, 90] on div "Notifications 1 Dashboard Tasks Proposals Documents" at bounding box center [107, 301] width 214 height 506
click at [130, 77] on span "Notifications" at bounding box center [114, 76] width 161 height 15
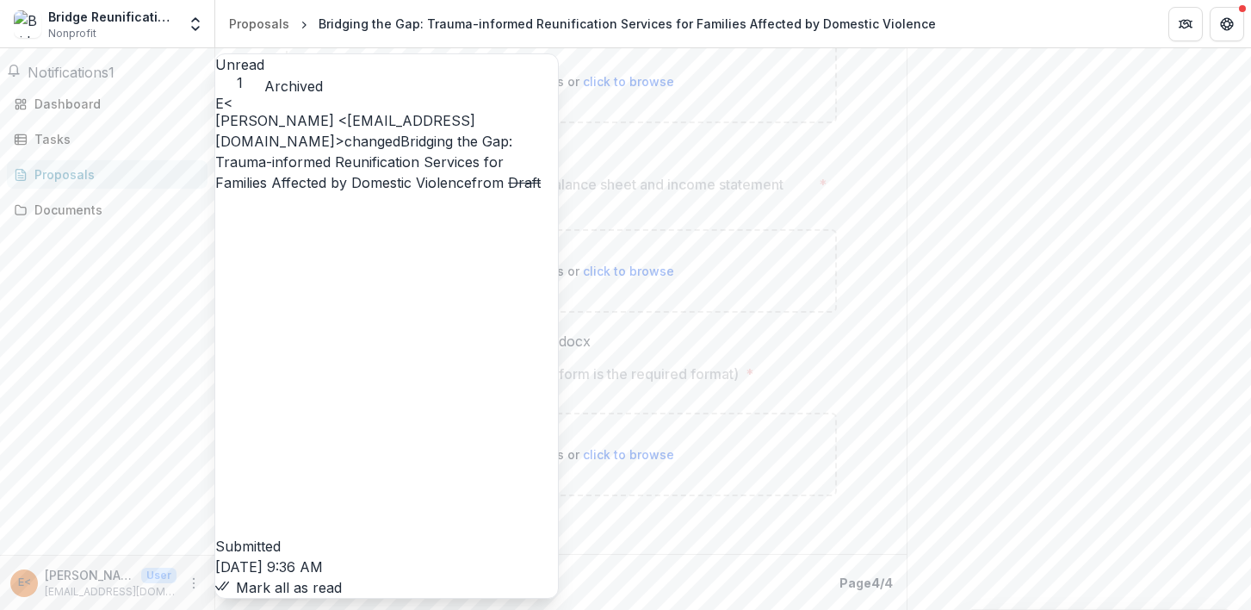
click at [342, 577] on button "Mark all as read" at bounding box center [278, 587] width 127 height 21
